Goal: Register for event/course

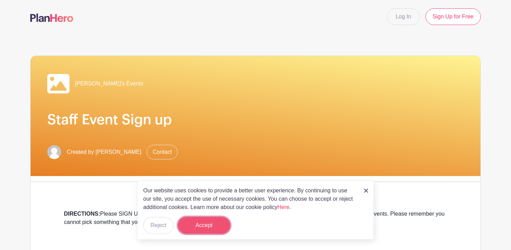
click at [206, 224] on button "Accept" at bounding box center [204, 225] width 52 height 17
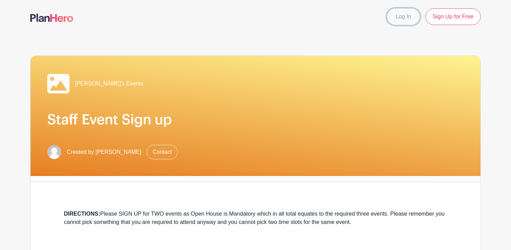
click at [405, 16] on link "Log In" at bounding box center [403, 16] width 33 height 17
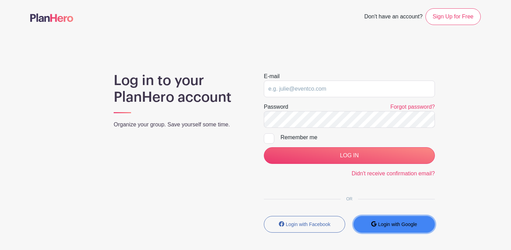
click at [400, 223] on small "Login with Google" at bounding box center [397, 225] width 39 height 6
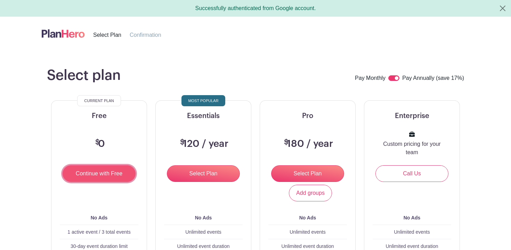
click at [97, 171] on input "Continue with Free" at bounding box center [99, 173] width 73 height 17
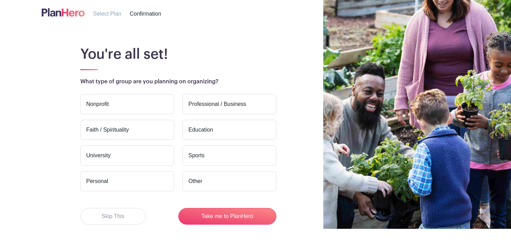
scroll to position [23, 0]
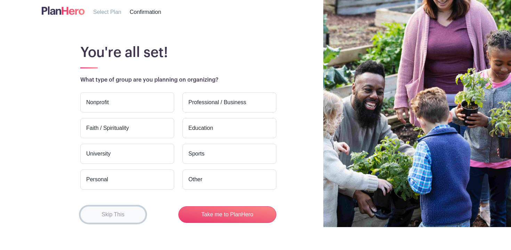
click at [114, 213] on button "Skip This" at bounding box center [112, 214] width 65 height 17
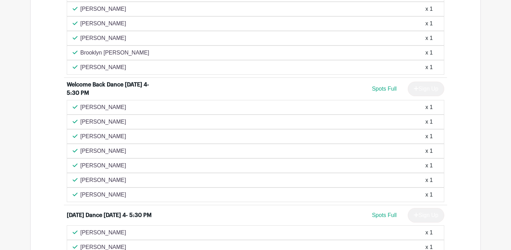
scroll to position [403, 0]
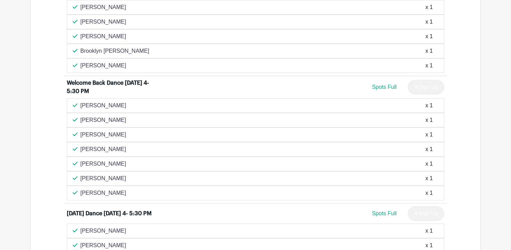
click at [326, 138] on div "Nicole Martin x 1" at bounding box center [256, 135] width 366 height 8
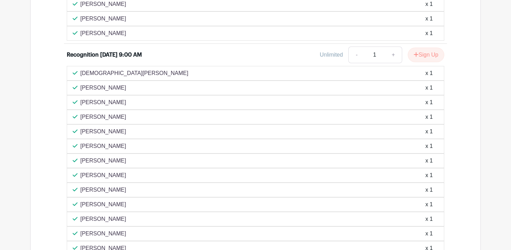
scroll to position [1751, 0]
